Goal: Entertainment & Leisure: Consume media (video, audio)

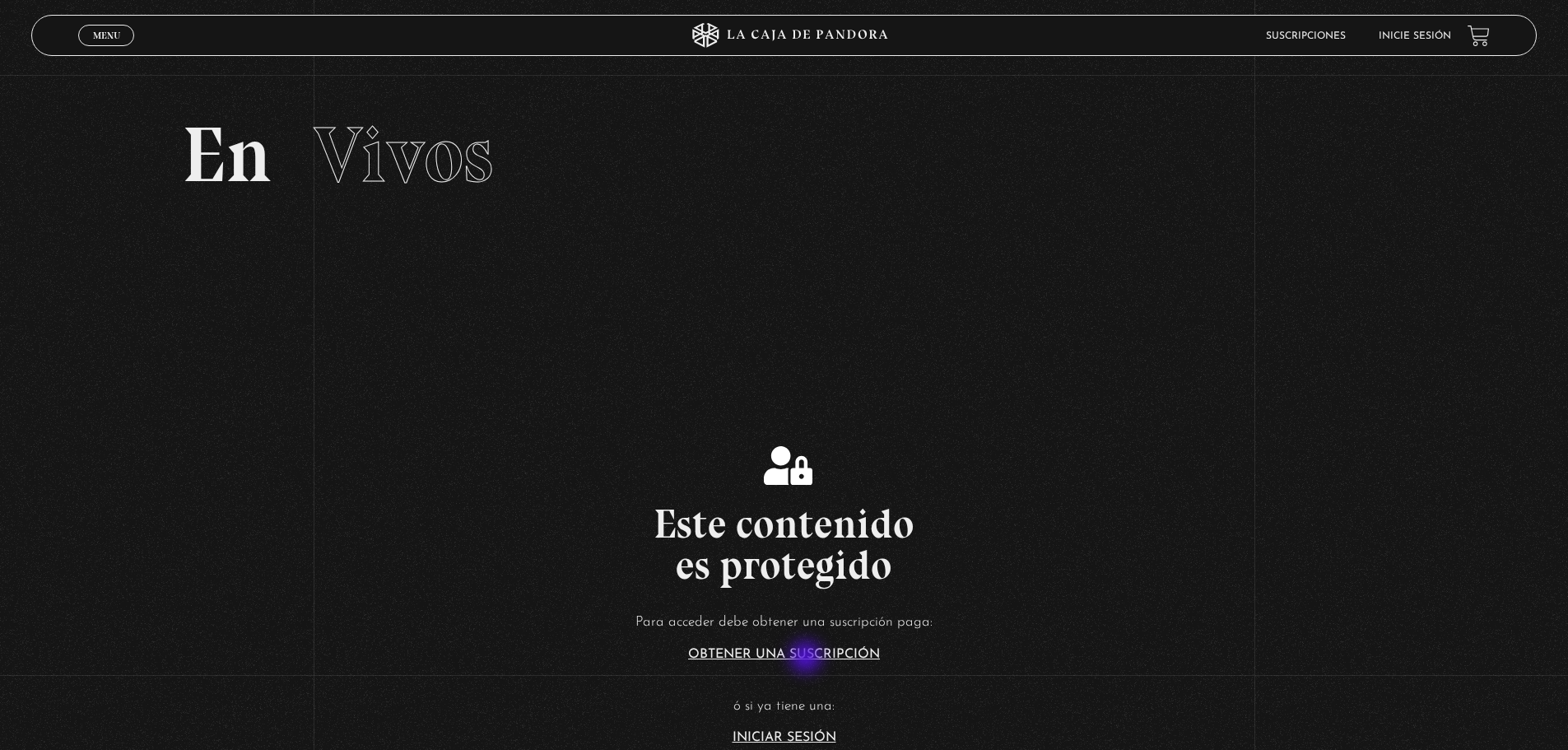
click at [808, 659] on link "Obtener una suscripción" at bounding box center [783, 654] width 192 height 13
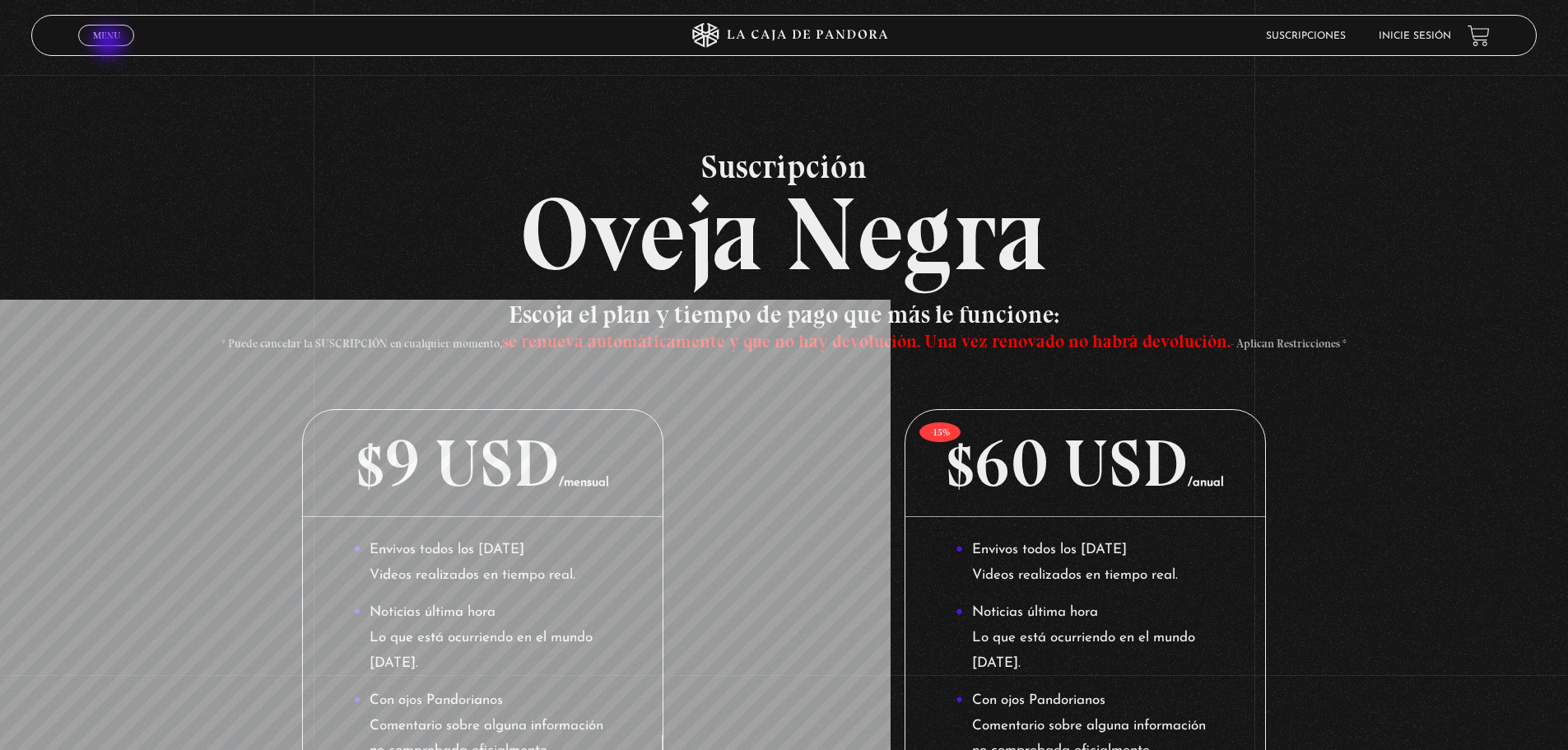
click at [101, 39] on span "Menu" at bounding box center [106, 36] width 27 height 10
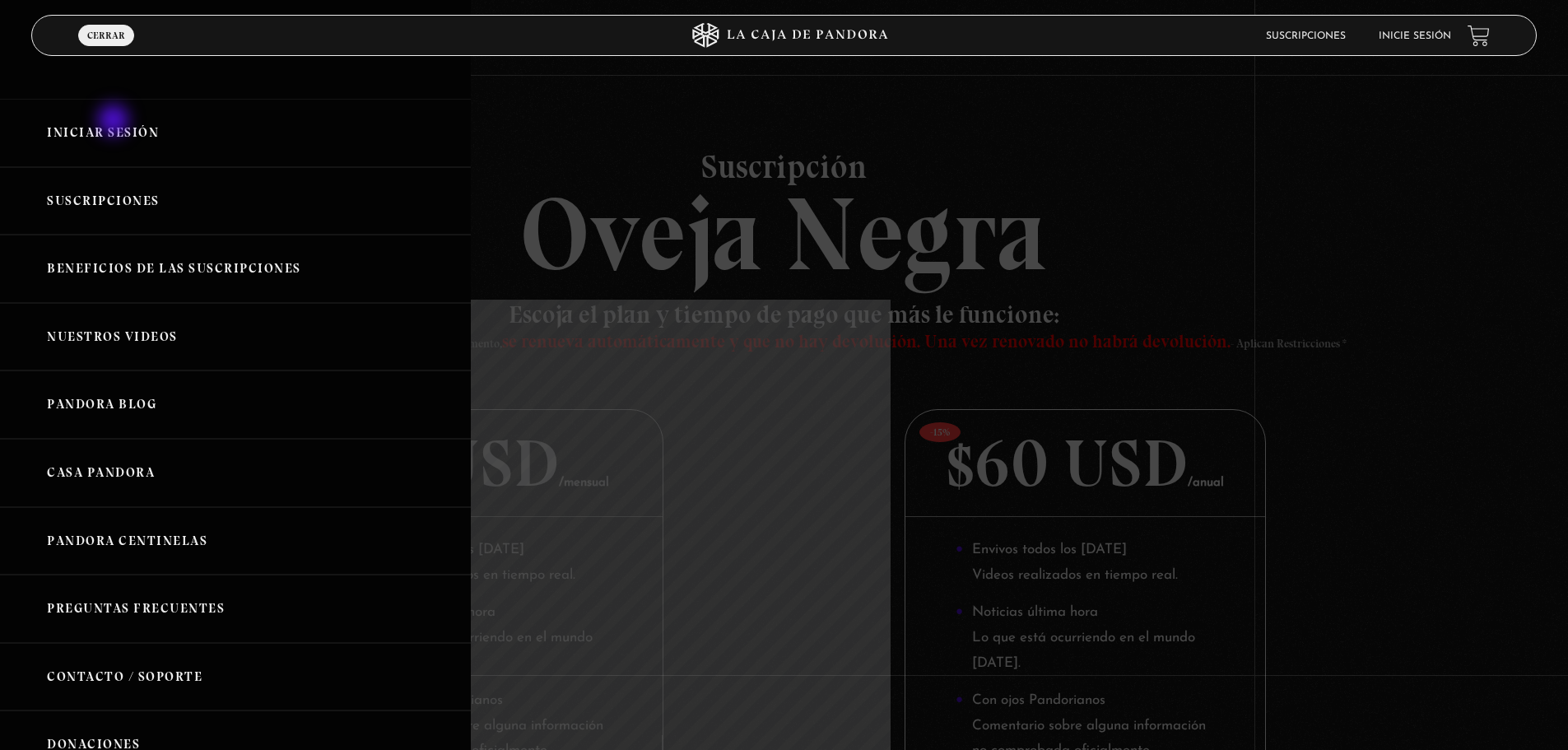
click at [116, 124] on link "Iniciar Sesión" at bounding box center [235, 132] width 471 height 69
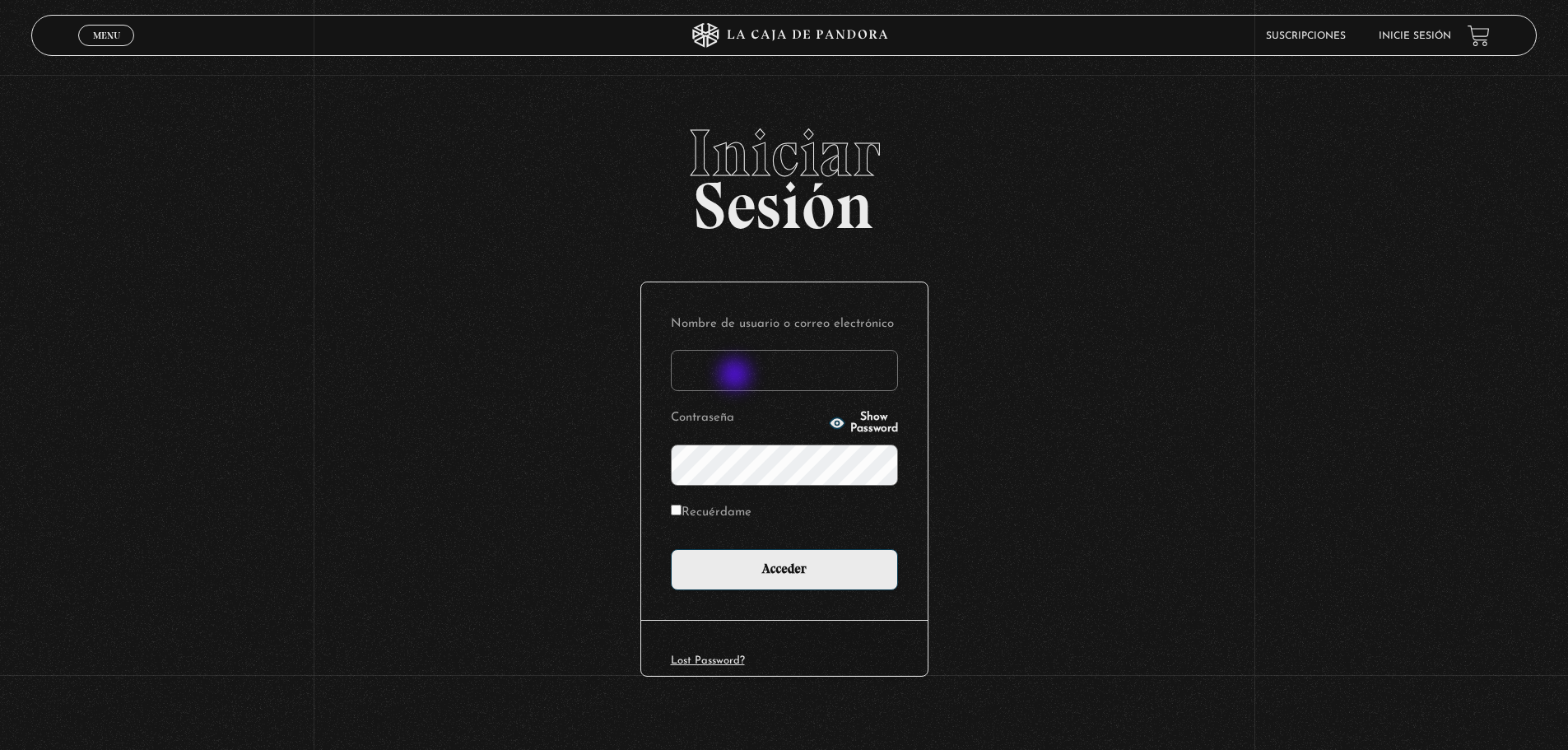
click at [736, 376] on input "Nombre de usuario o correo electrónico" at bounding box center [784, 370] width 228 height 41
type input "lauvargas19@hotmail.com"
click at [671, 548] on input "Acceder" at bounding box center [784, 568] width 228 height 41
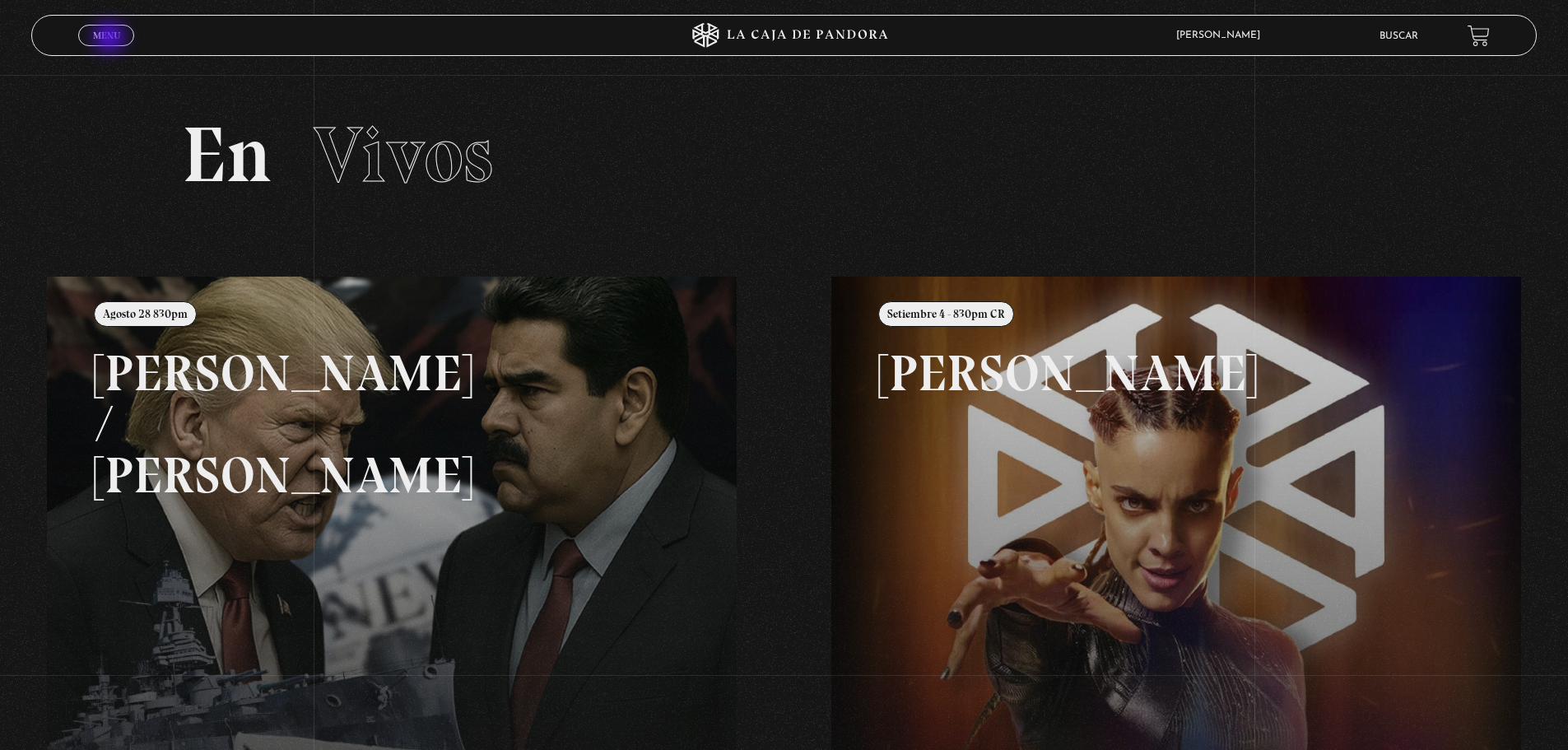
click at [111, 36] on span "Menu" at bounding box center [106, 36] width 27 height 10
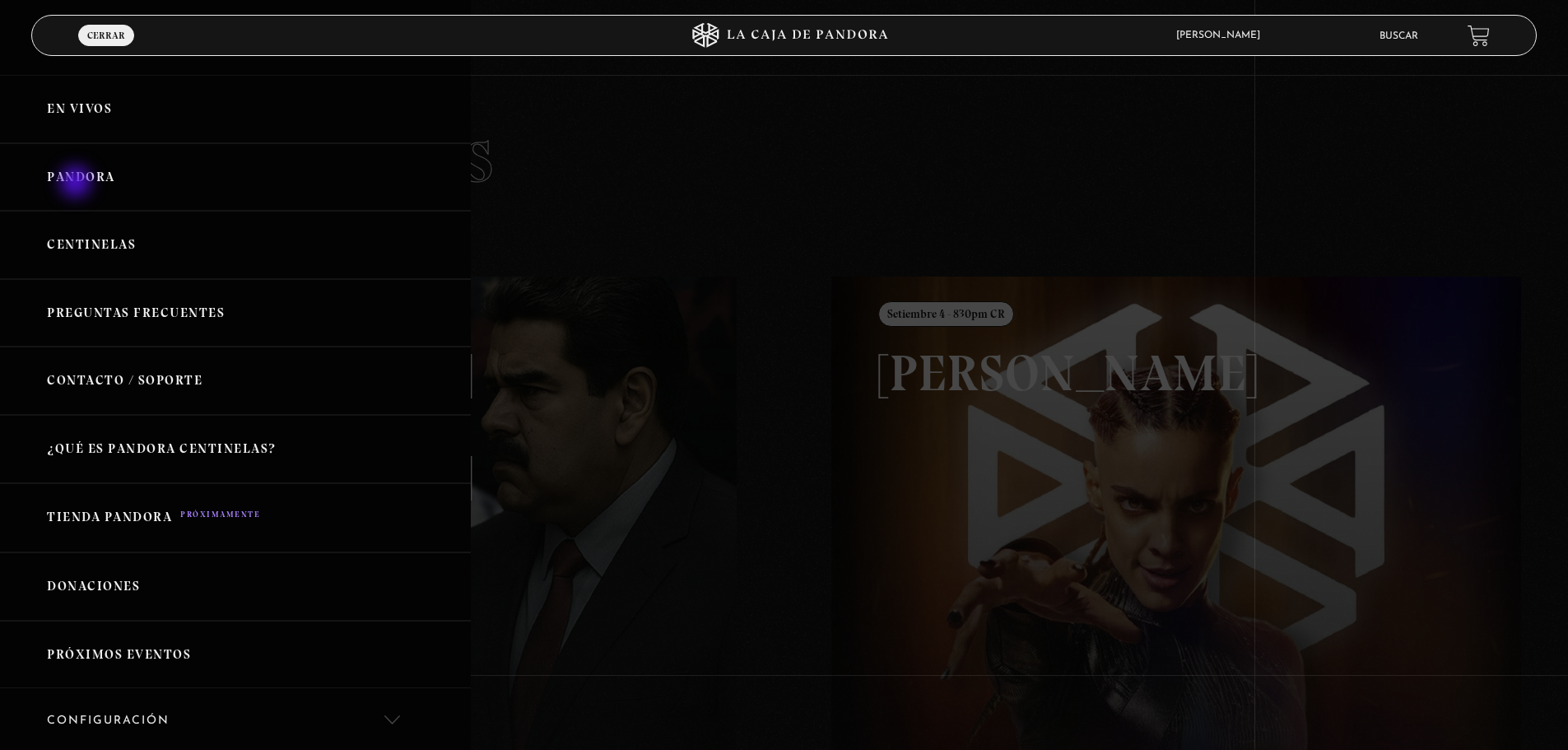
click at [78, 183] on link "Pandora" at bounding box center [235, 177] width 471 height 69
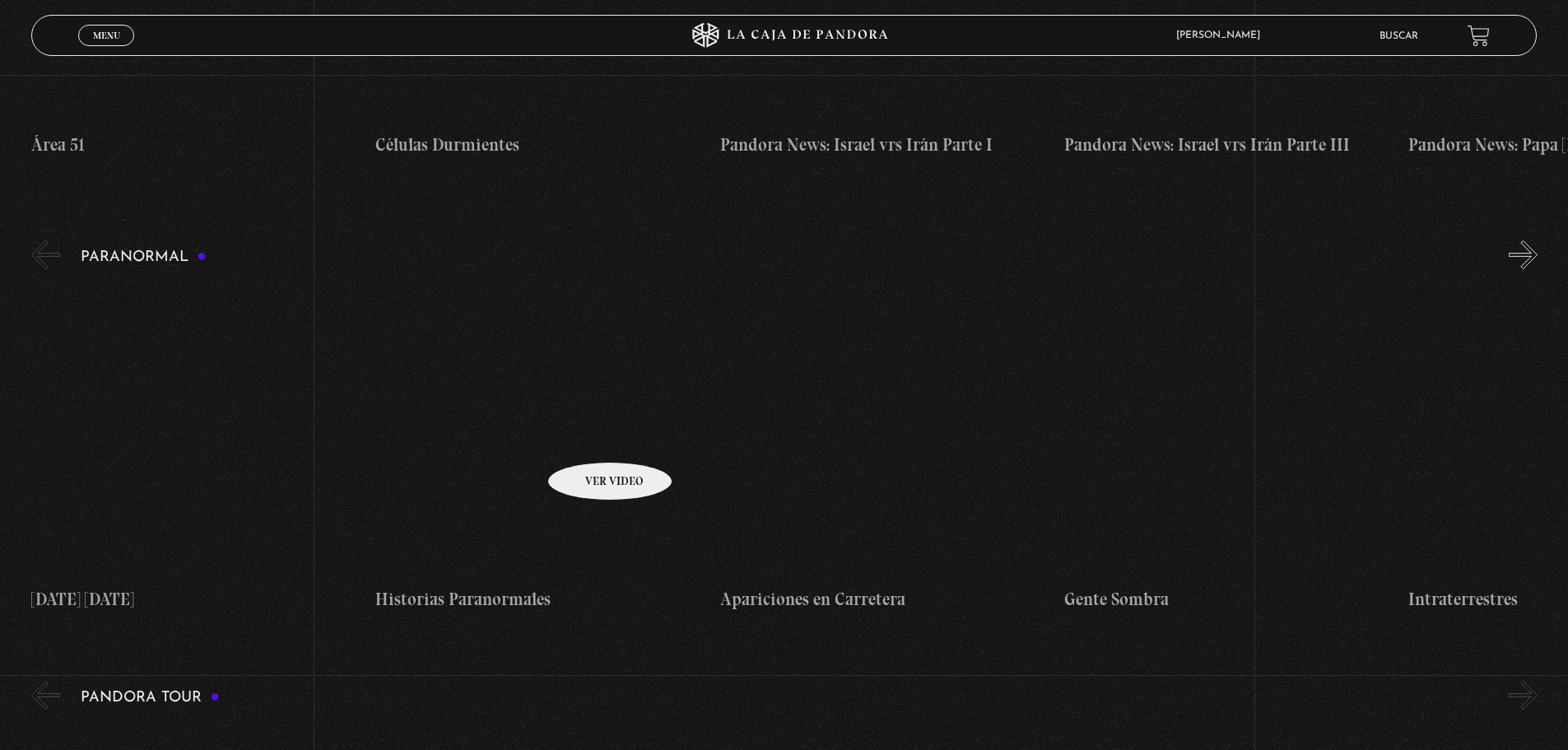
scroll to position [1481, 0]
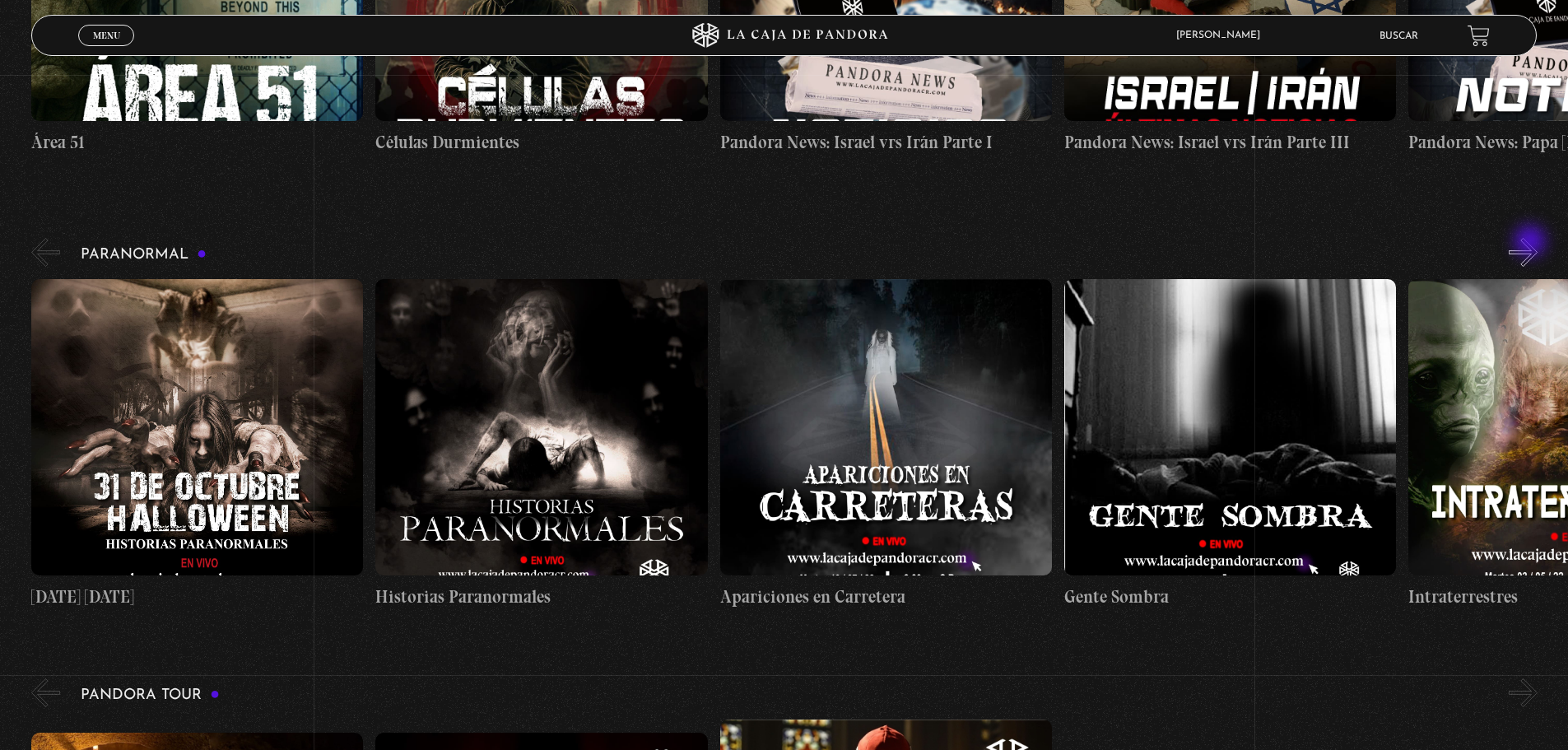
click at [1531, 242] on button "»" at bounding box center [1522, 251] width 29 height 29
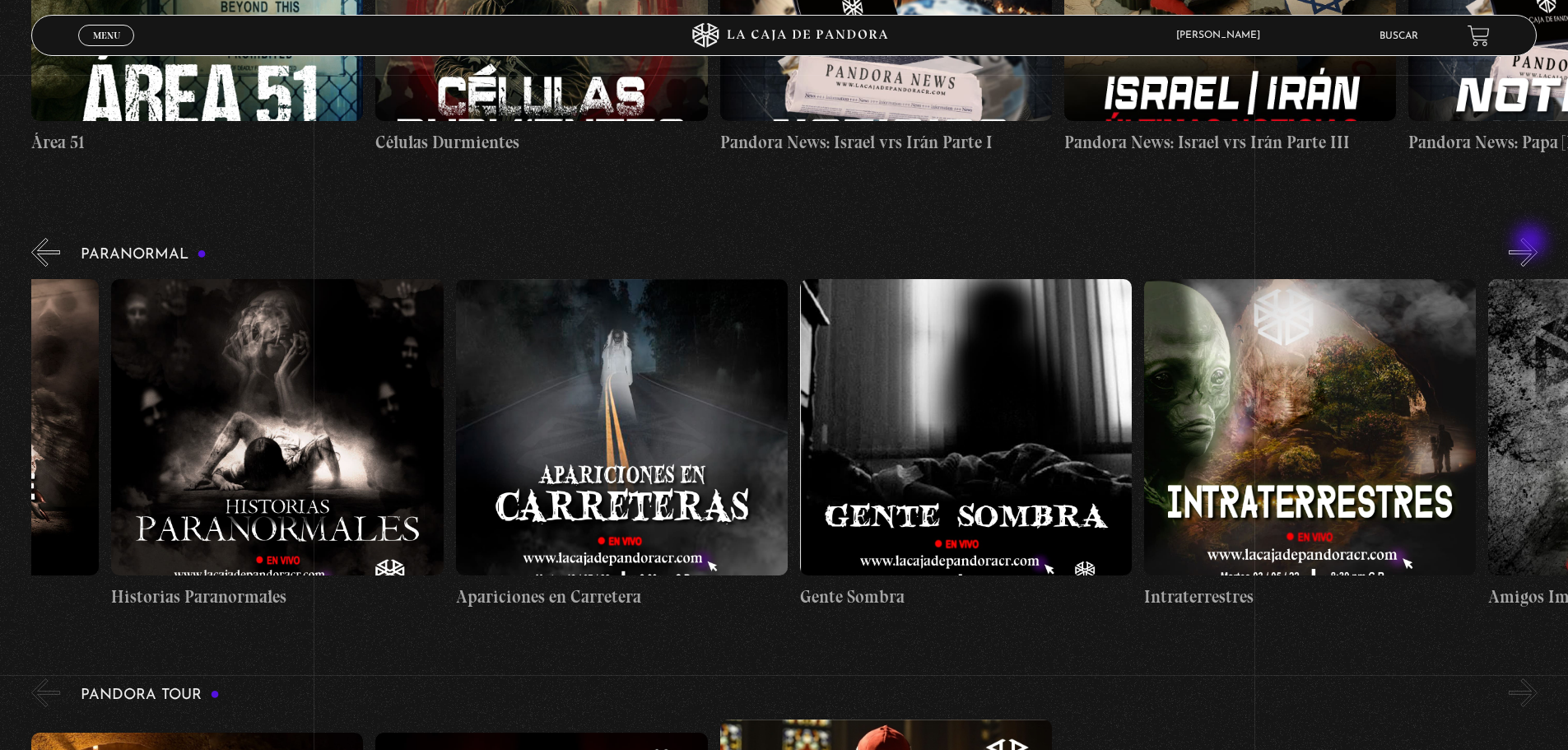
click at [1531, 242] on button "»" at bounding box center [1522, 251] width 29 height 29
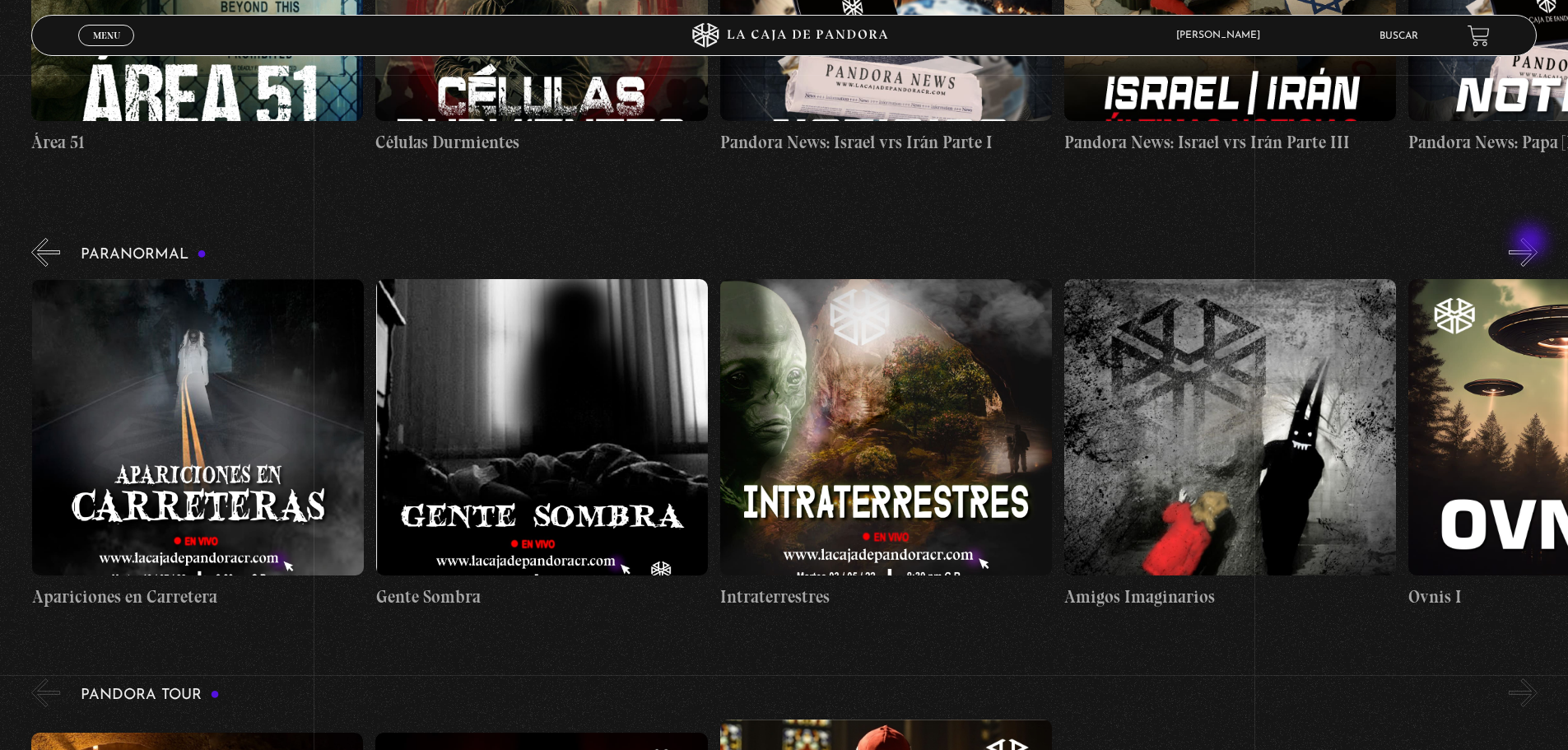
click at [1531, 242] on button "»" at bounding box center [1522, 251] width 29 height 29
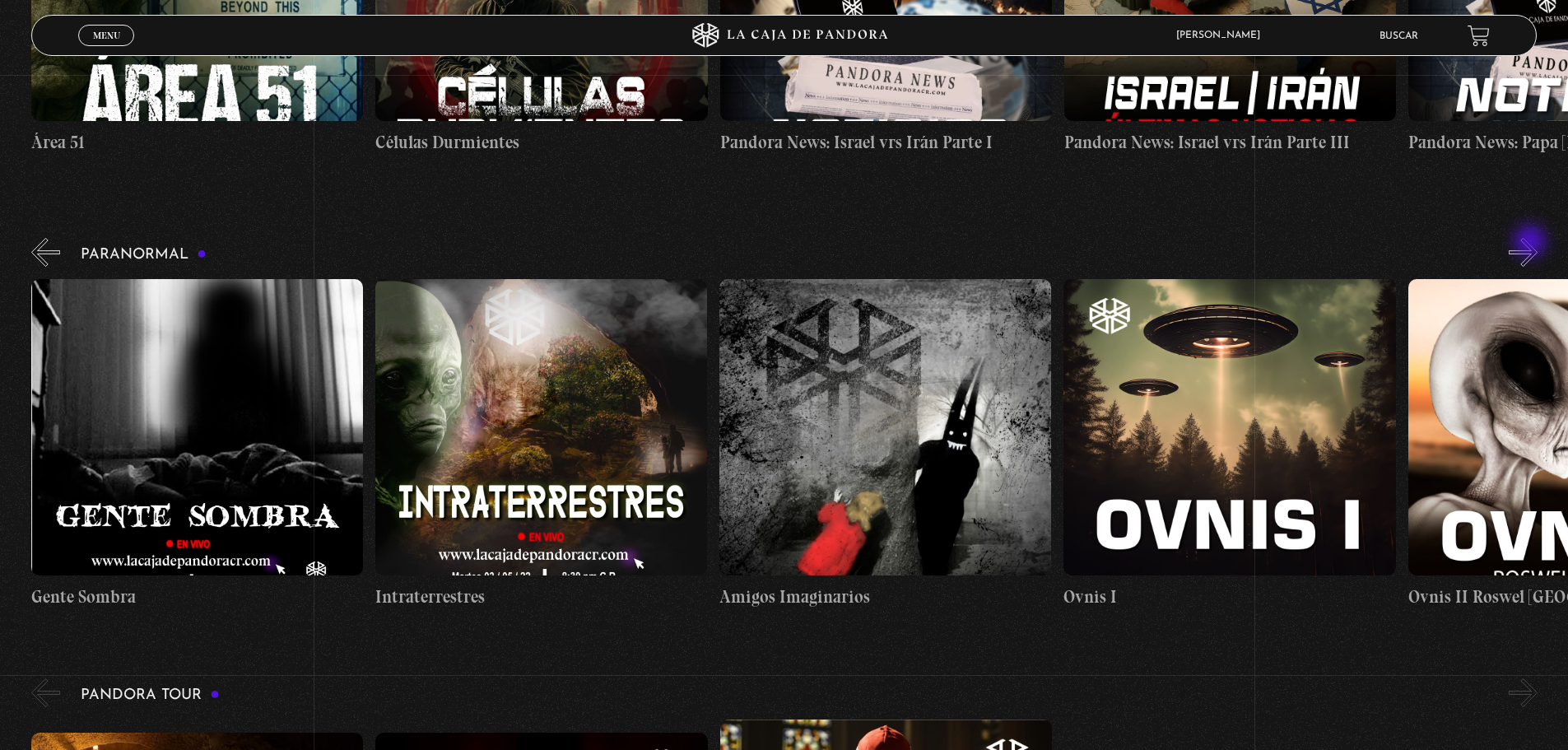
click at [1531, 242] on button "»" at bounding box center [1522, 251] width 29 height 29
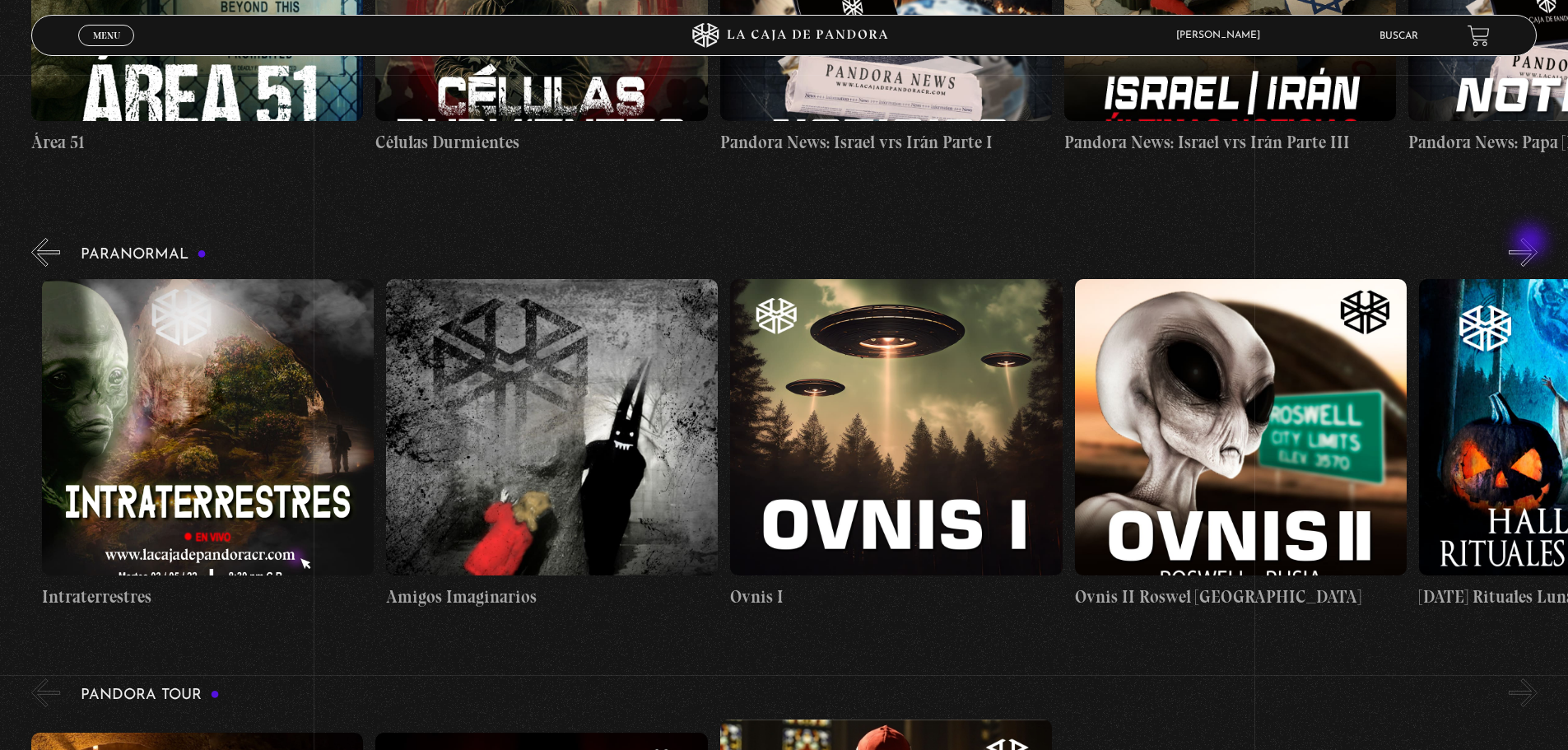
click at [1531, 242] on button "»" at bounding box center [1522, 251] width 29 height 29
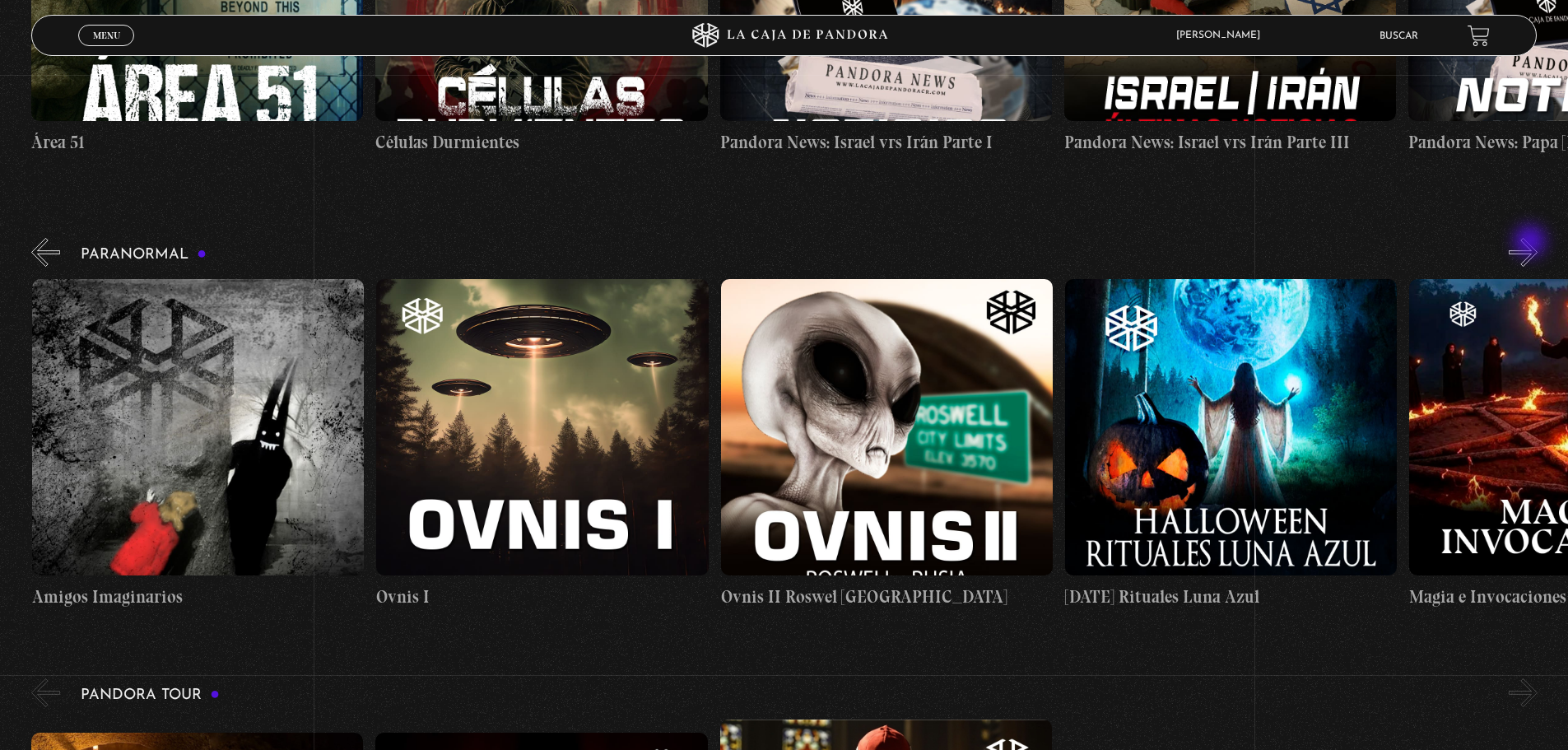
click at [1531, 242] on button "»" at bounding box center [1522, 251] width 29 height 29
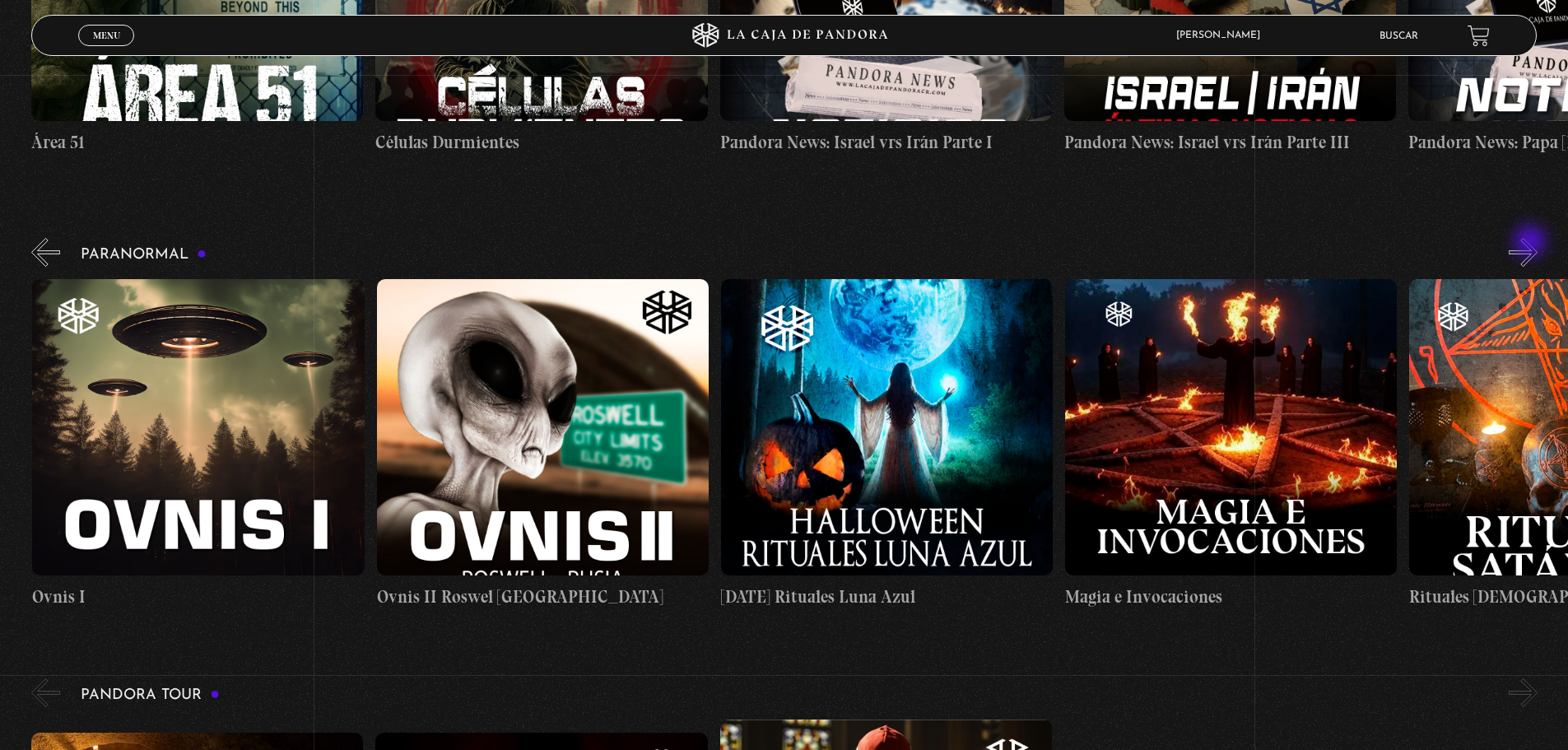
scroll to position [0, 2065]
click at [1531, 242] on button "»" at bounding box center [1522, 251] width 29 height 29
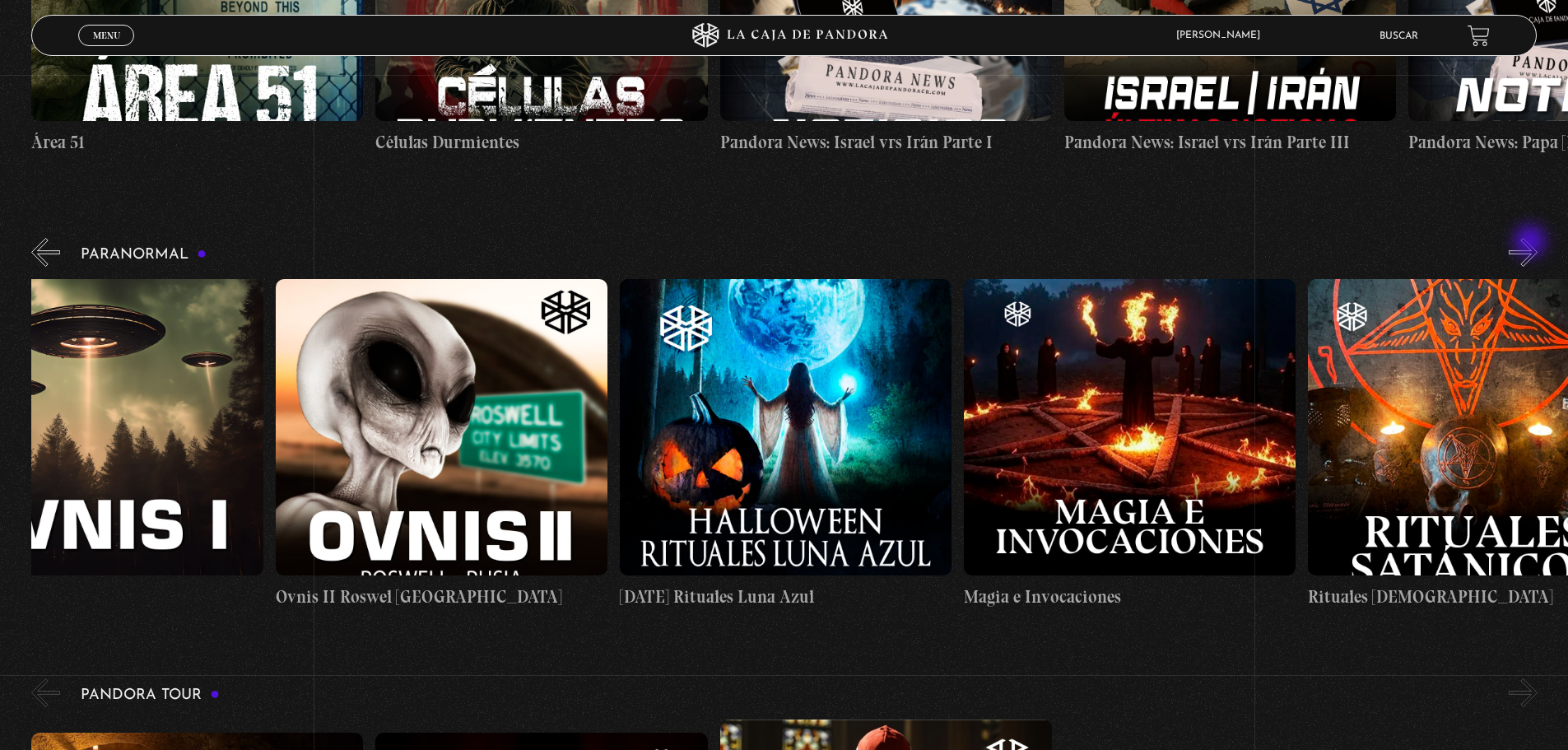
scroll to position [0, 2237]
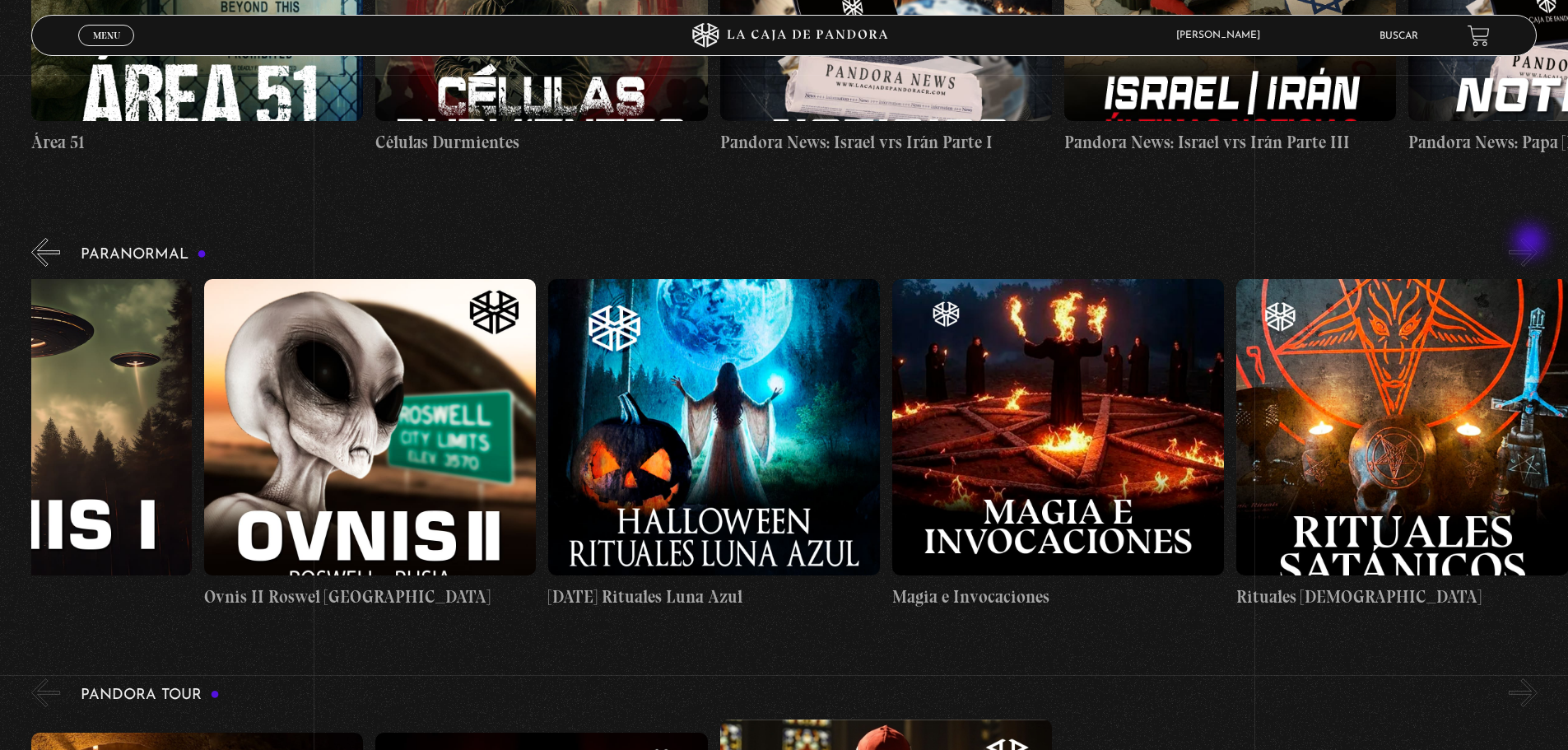
click at [1531, 242] on button "»" at bounding box center [1522, 251] width 29 height 29
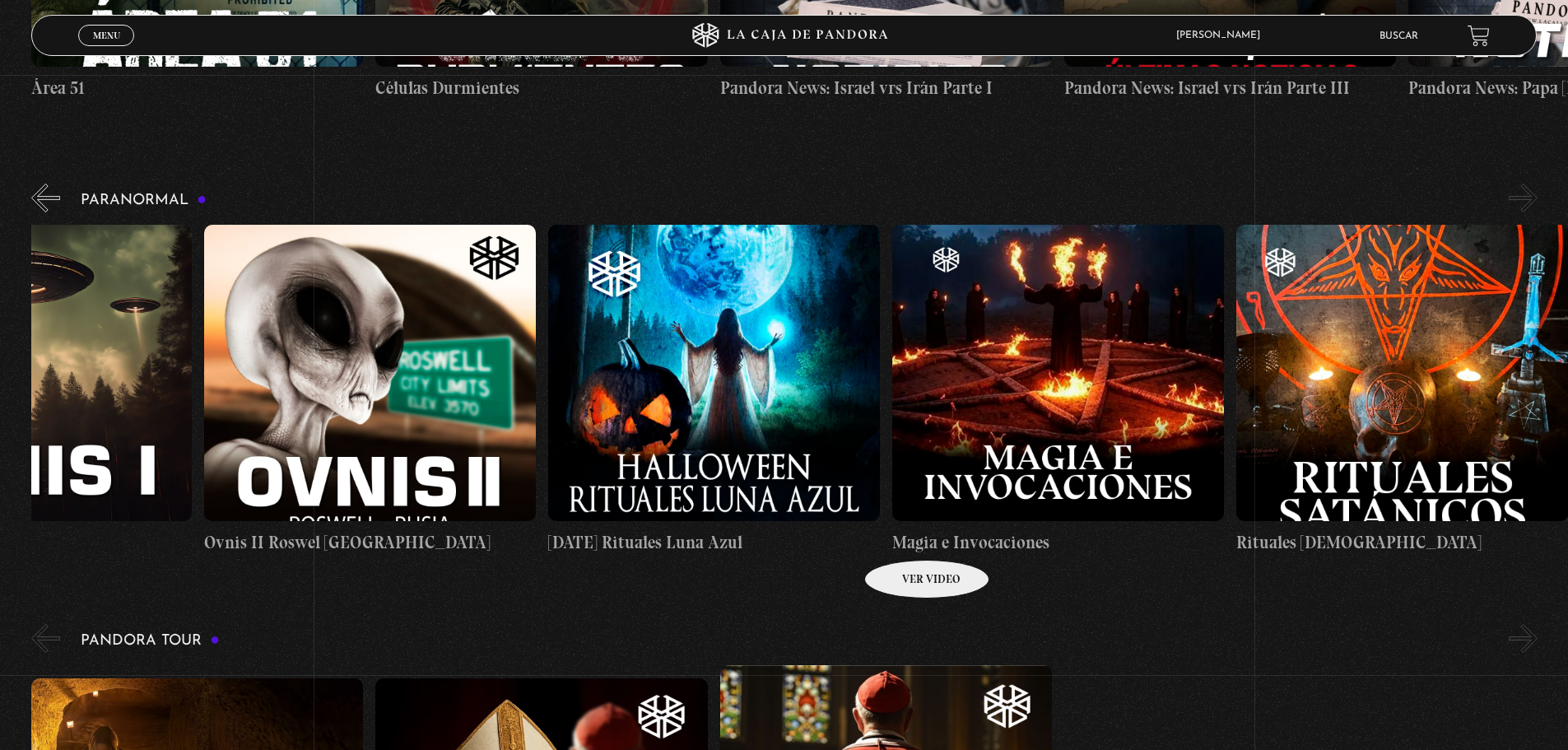
scroll to position [1564, 0]
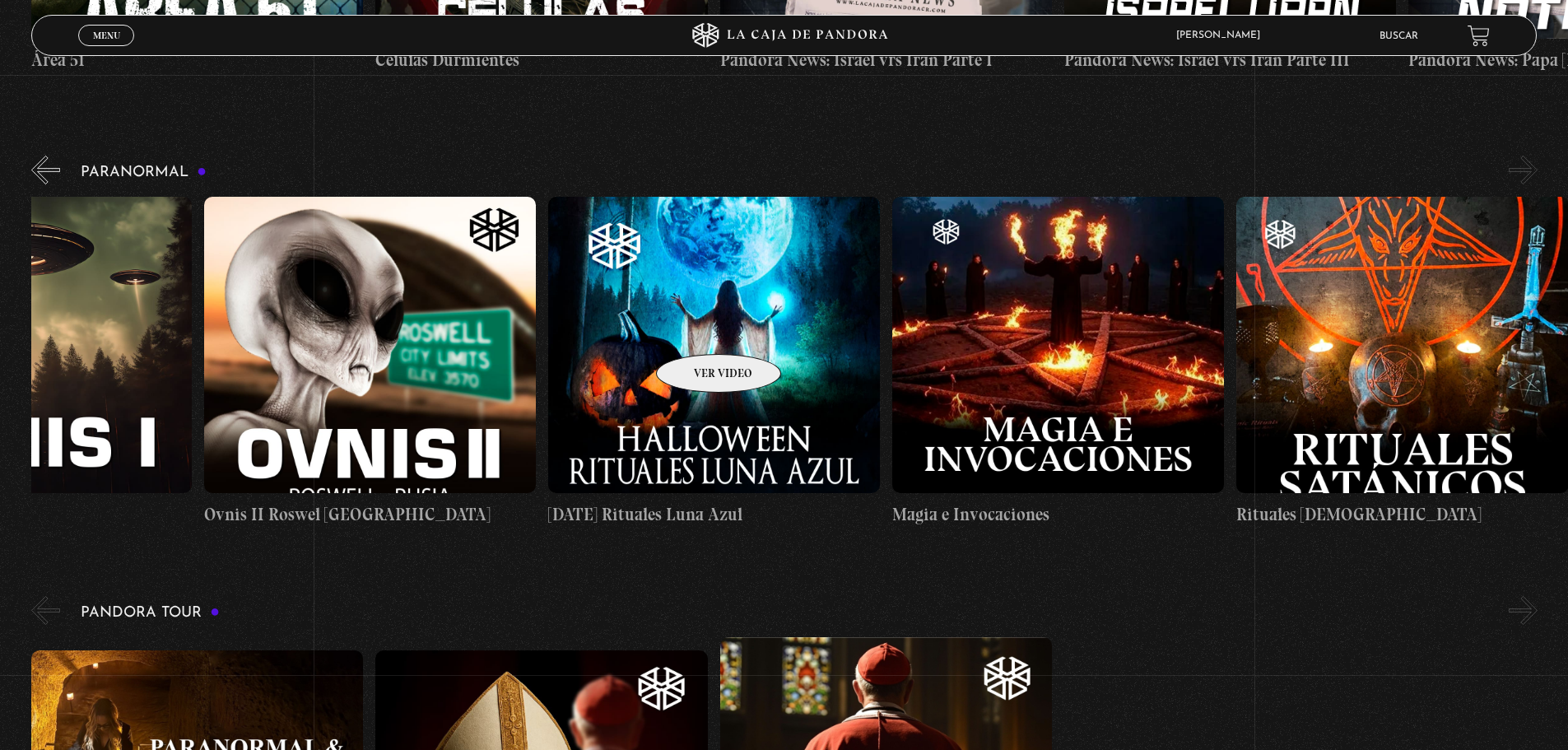
click at [698, 328] on figure at bounding box center [714, 345] width 332 height 296
click at [715, 397] on figure at bounding box center [714, 345] width 332 height 296
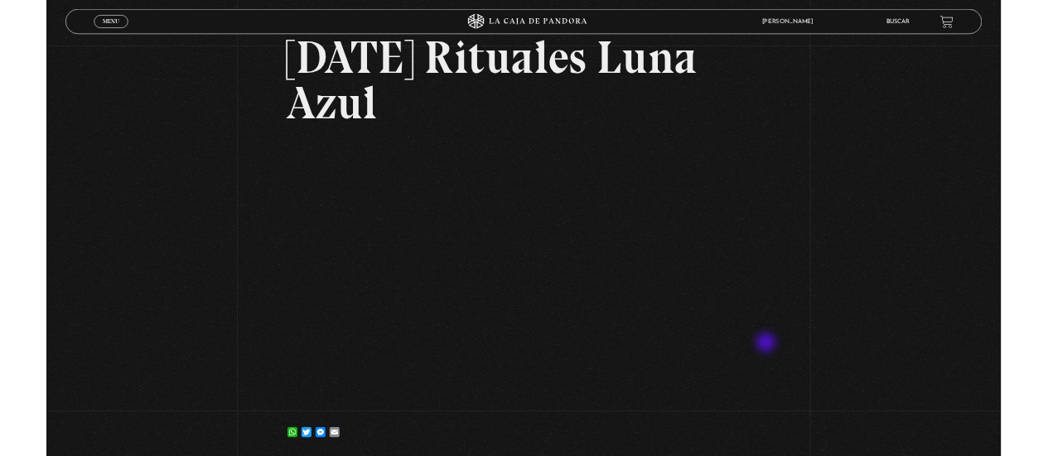
scroll to position [166, 0]
